Goal: Check status: Check status

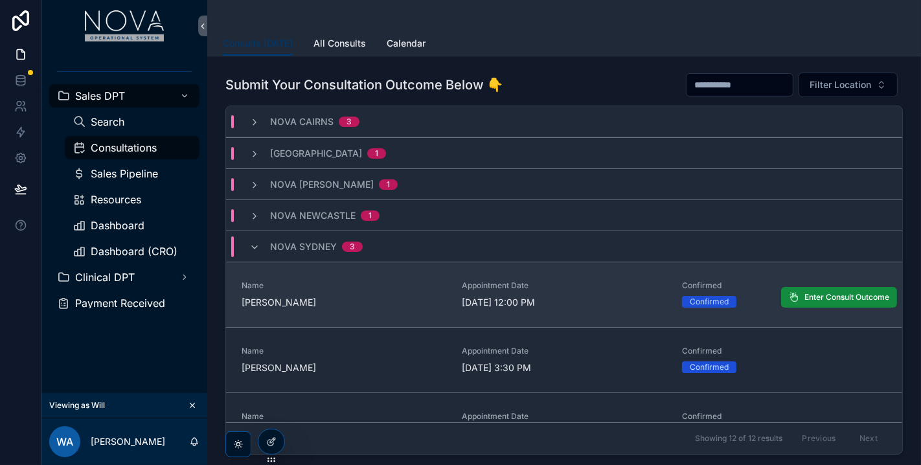
scroll to position [65, 0]
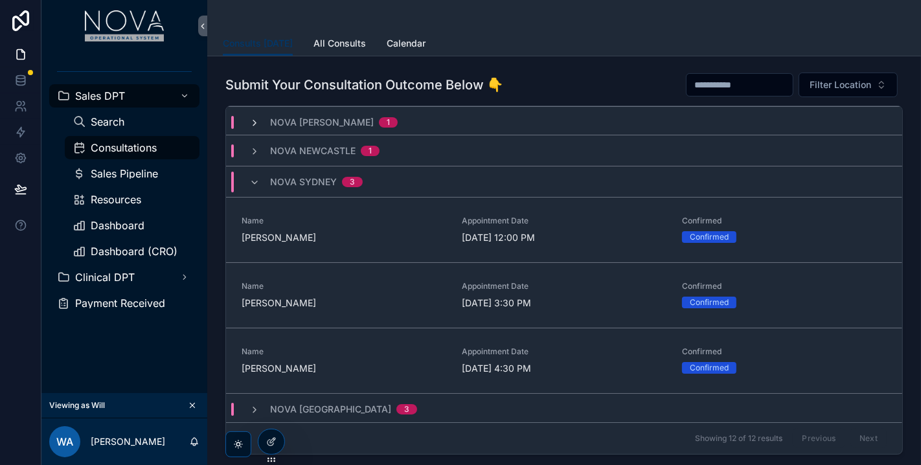
click at [257, 117] on span "scrollable content" at bounding box center [254, 122] width 10 height 10
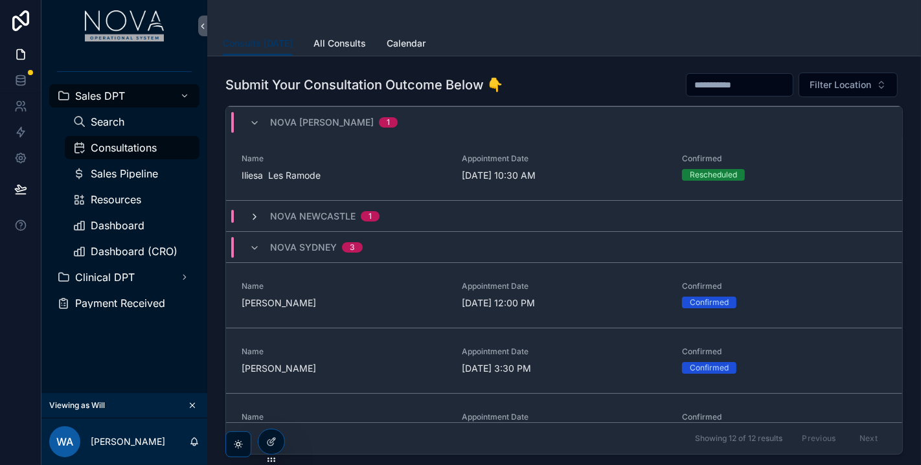
click at [255, 212] on icon "scrollable content" at bounding box center [254, 217] width 10 height 10
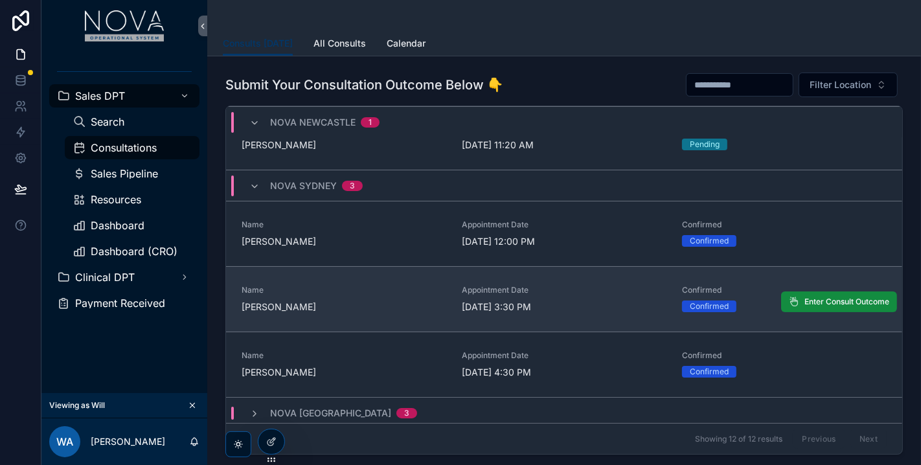
scroll to position [195, 0]
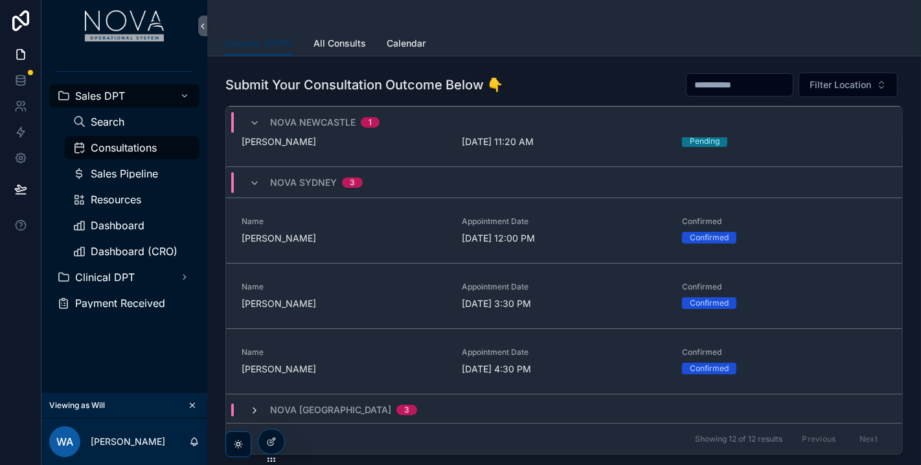
click at [253, 404] on div "Nova Melbourne 3" at bounding box center [333, 410] width 168 height 13
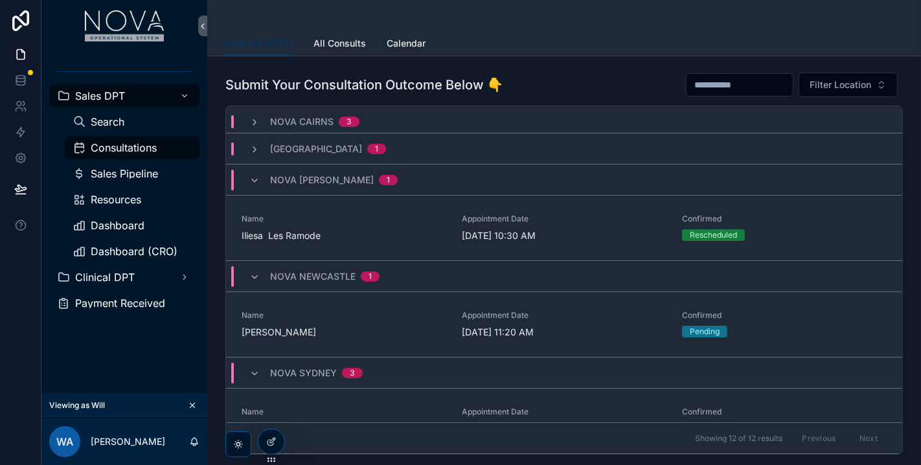
scroll to position [0, 0]
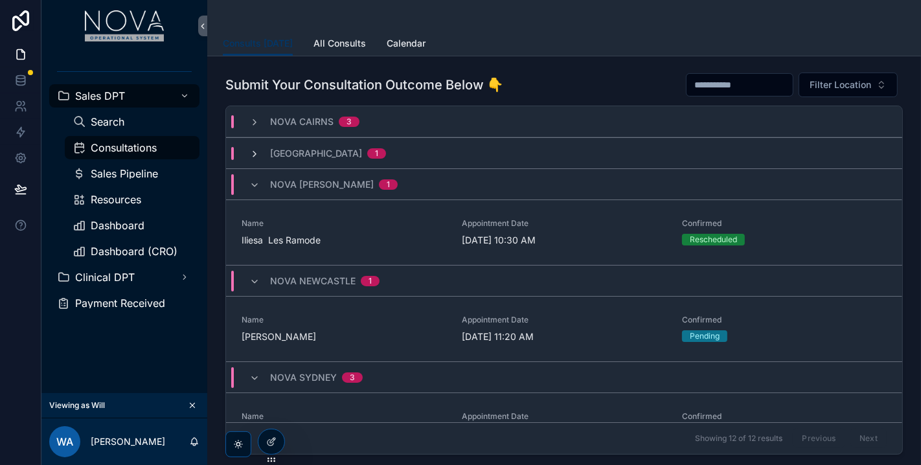
click at [257, 149] on icon "scrollable content" at bounding box center [254, 154] width 10 height 10
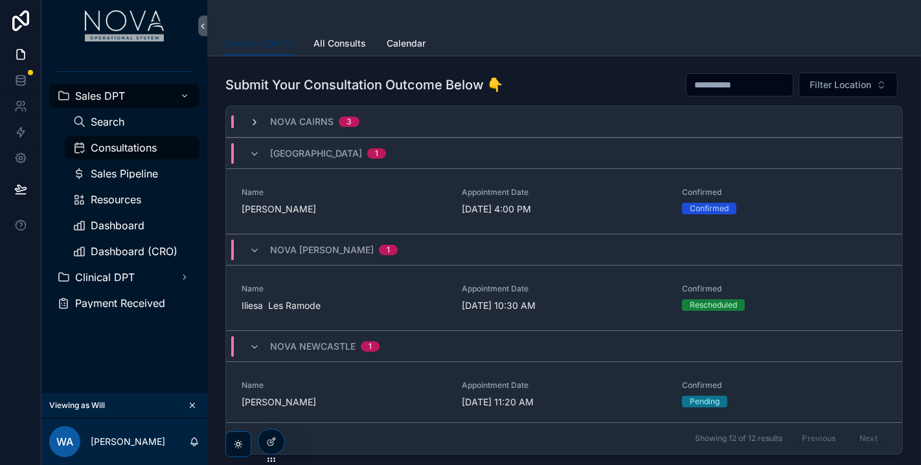
click at [255, 120] on icon "scrollable content" at bounding box center [254, 122] width 10 height 10
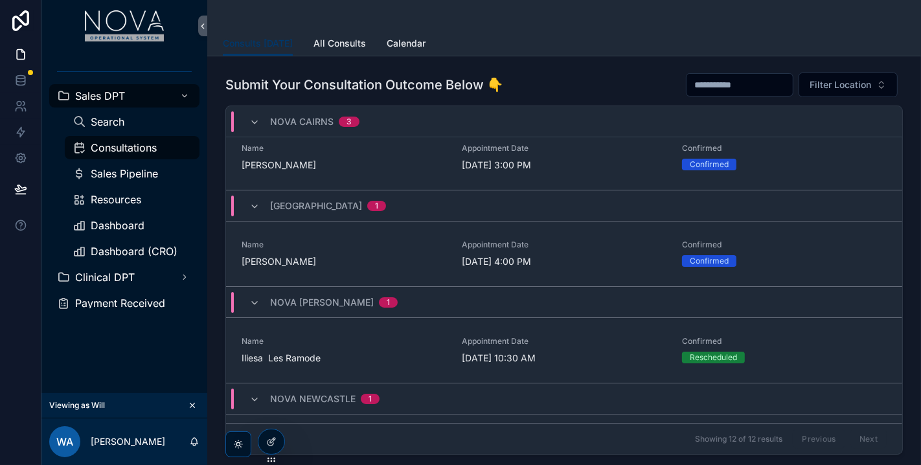
scroll to position [216, 0]
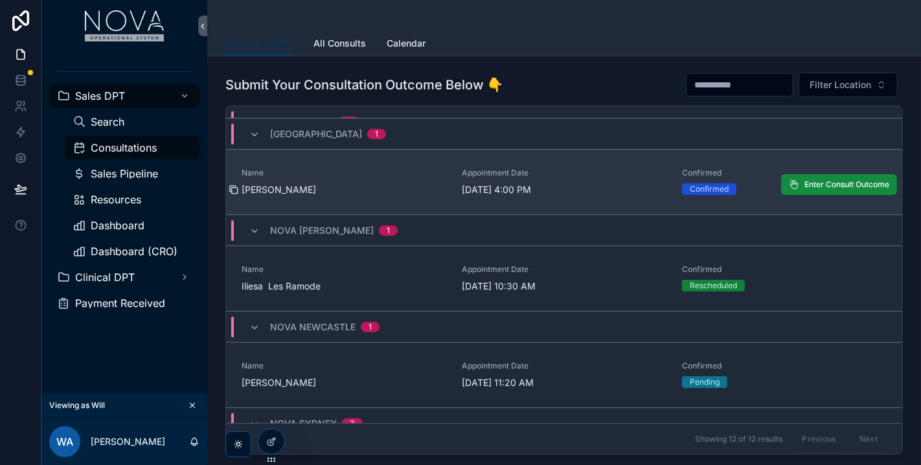
click at [231, 185] on icon "scrollable content" at bounding box center [234, 190] width 10 height 10
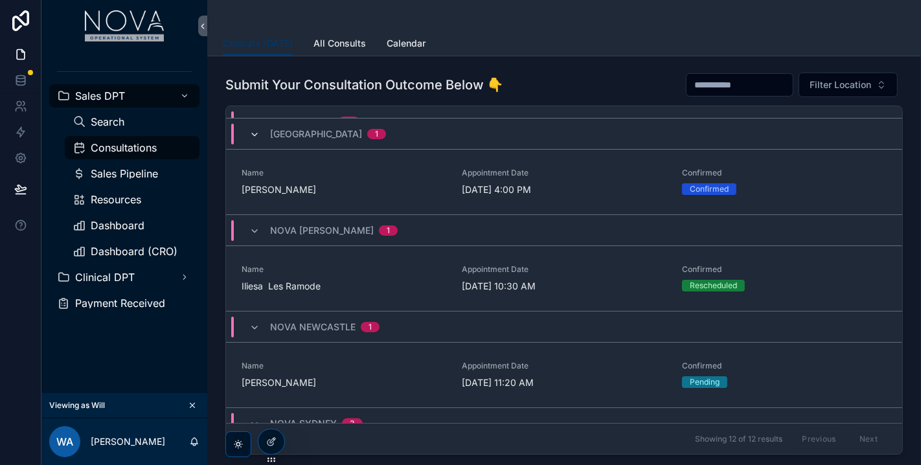
click at [255, 130] on icon "scrollable content" at bounding box center [254, 135] width 10 height 10
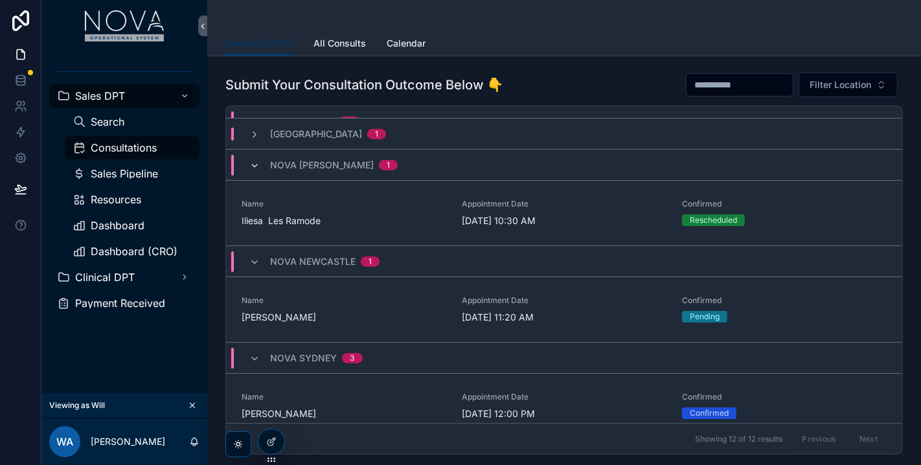
click at [258, 161] on icon "scrollable content" at bounding box center [254, 166] width 10 height 10
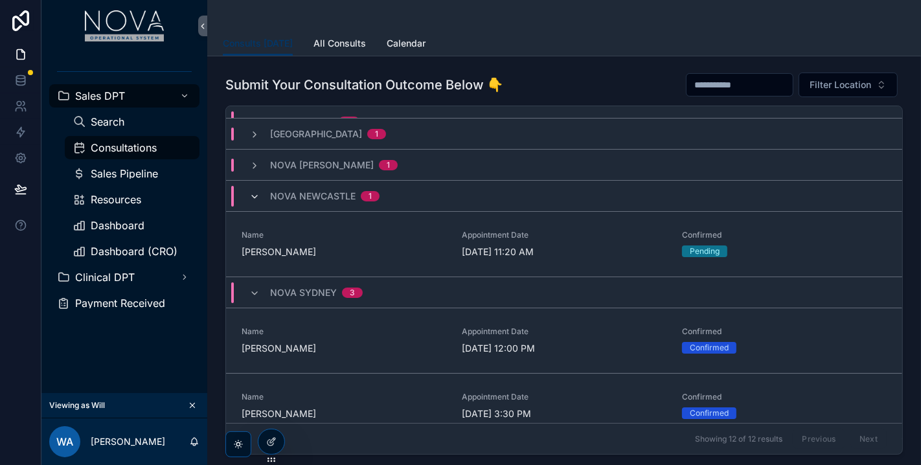
click at [255, 192] on icon "scrollable content" at bounding box center [254, 197] width 10 height 10
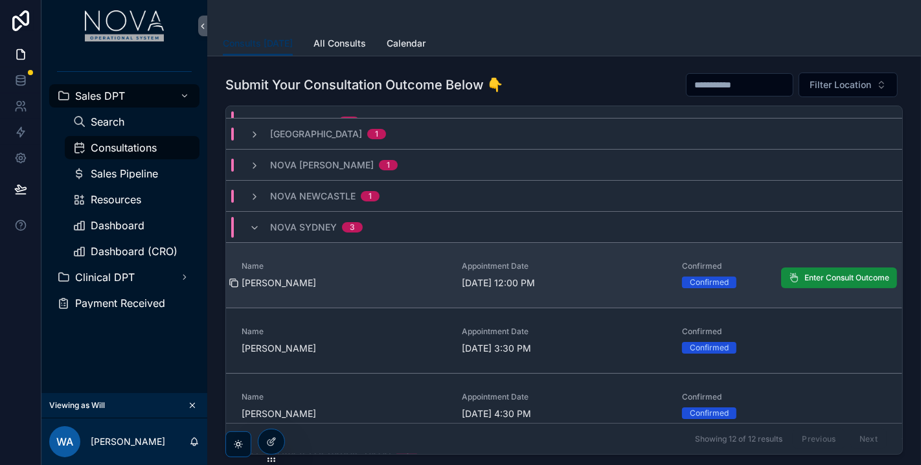
click at [232, 280] on icon "scrollable content" at bounding box center [234, 283] width 10 height 10
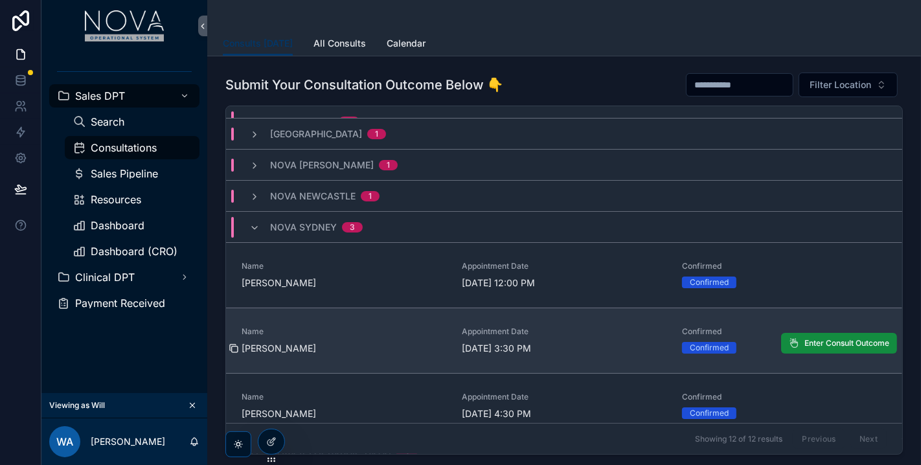
click at [233, 347] on icon "scrollable content" at bounding box center [235, 350] width 6 height 6
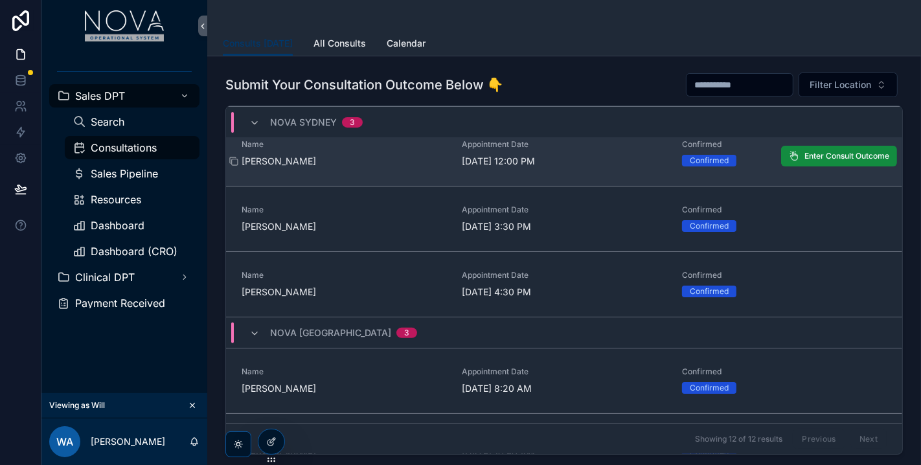
scroll to position [360, 0]
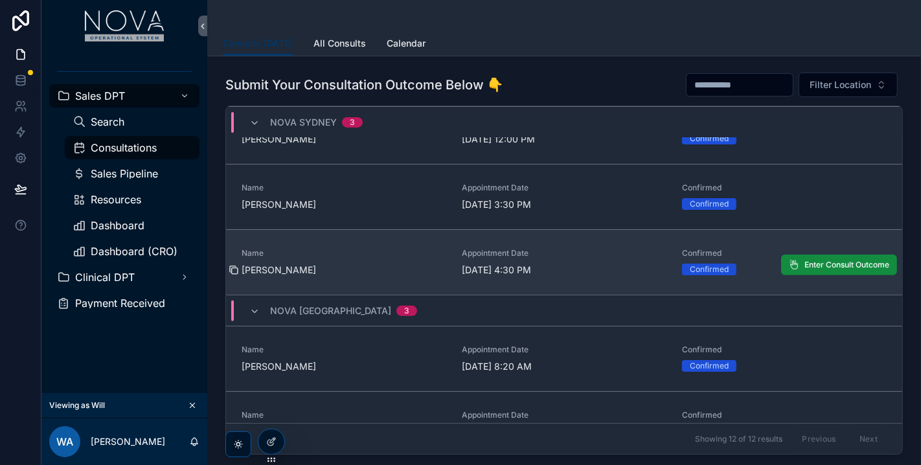
click at [233, 268] on icon "scrollable content" at bounding box center [235, 271] width 6 height 6
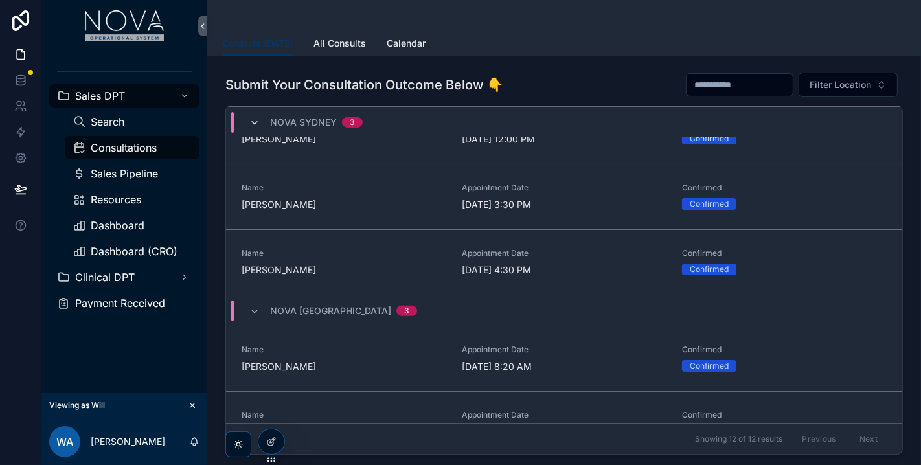
click at [253, 122] on icon "scrollable content" at bounding box center [254, 123] width 10 height 10
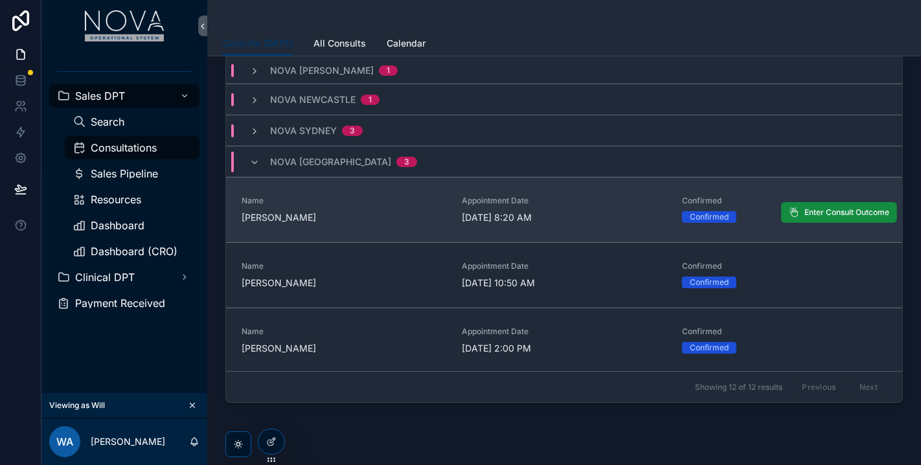
scroll to position [72, 0]
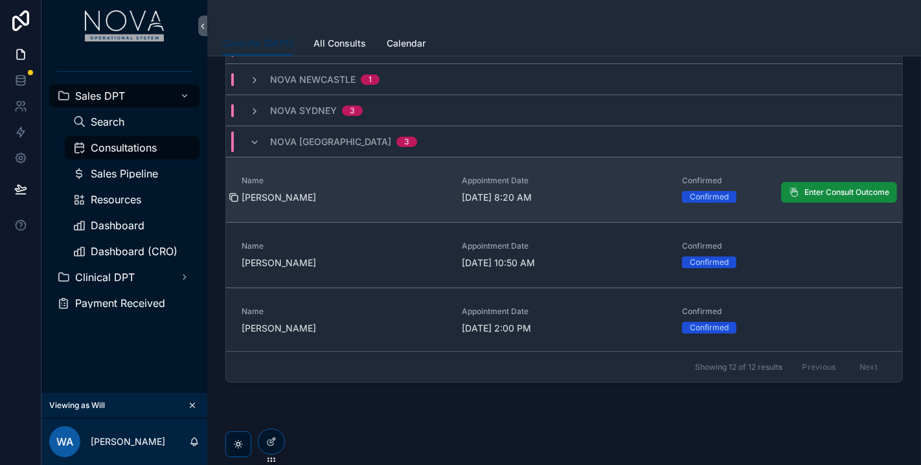
click at [235, 195] on icon "scrollable content" at bounding box center [234, 197] width 10 height 10
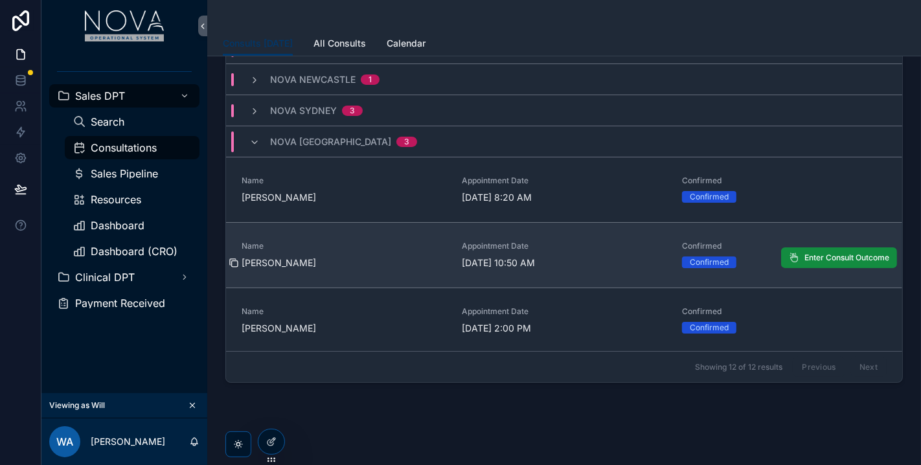
click at [235, 261] on icon "scrollable content" at bounding box center [235, 264] width 6 height 6
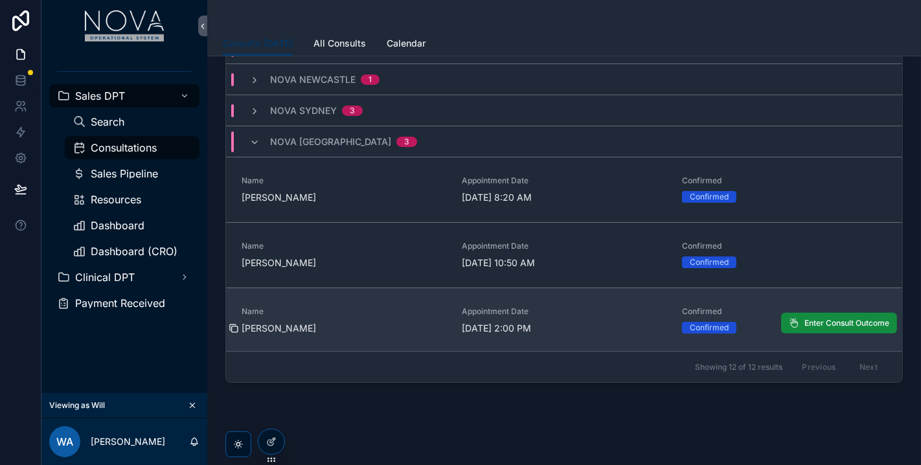
click at [233, 325] on icon "scrollable content" at bounding box center [233, 328] width 6 height 6
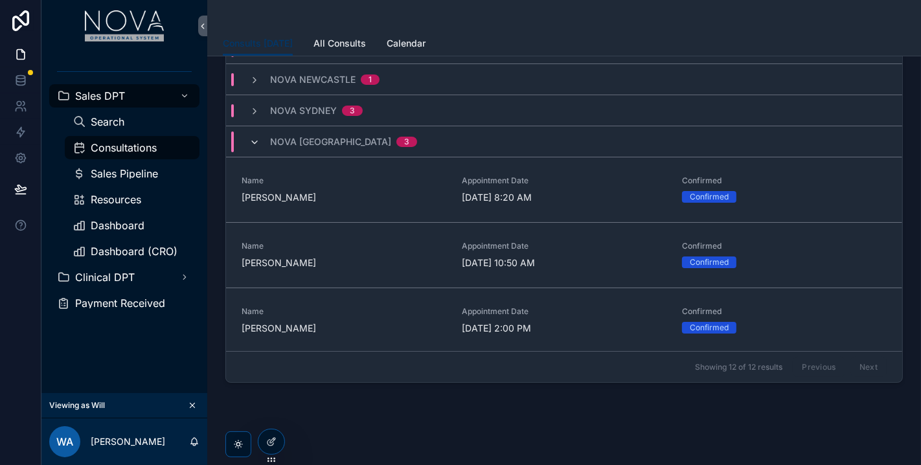
click at [255, 140] on icon "scrollable content" at bounding box center [254, 142] width 10 height 10
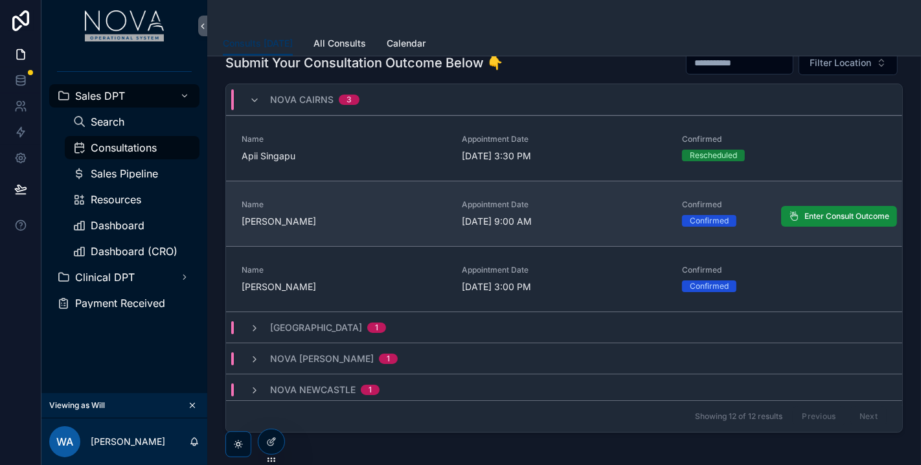
scroll to position [0, 0]
